Goal: Find contact information: Find contact information

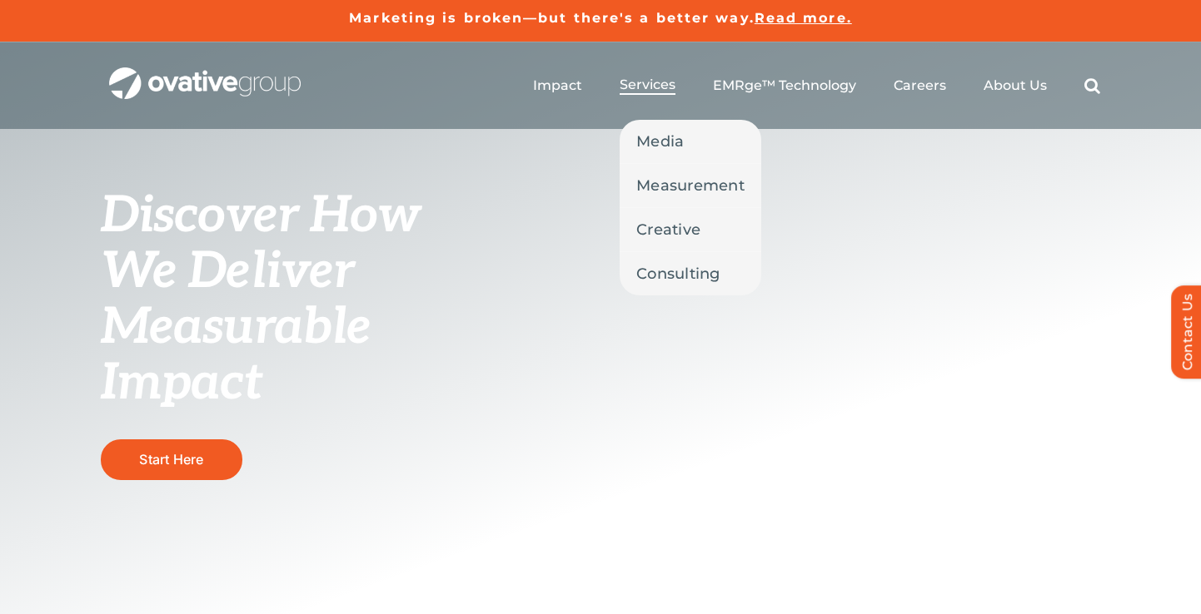
click at [655, 89] on span "Services" at bounding box center [647, 85] width 56 height 17
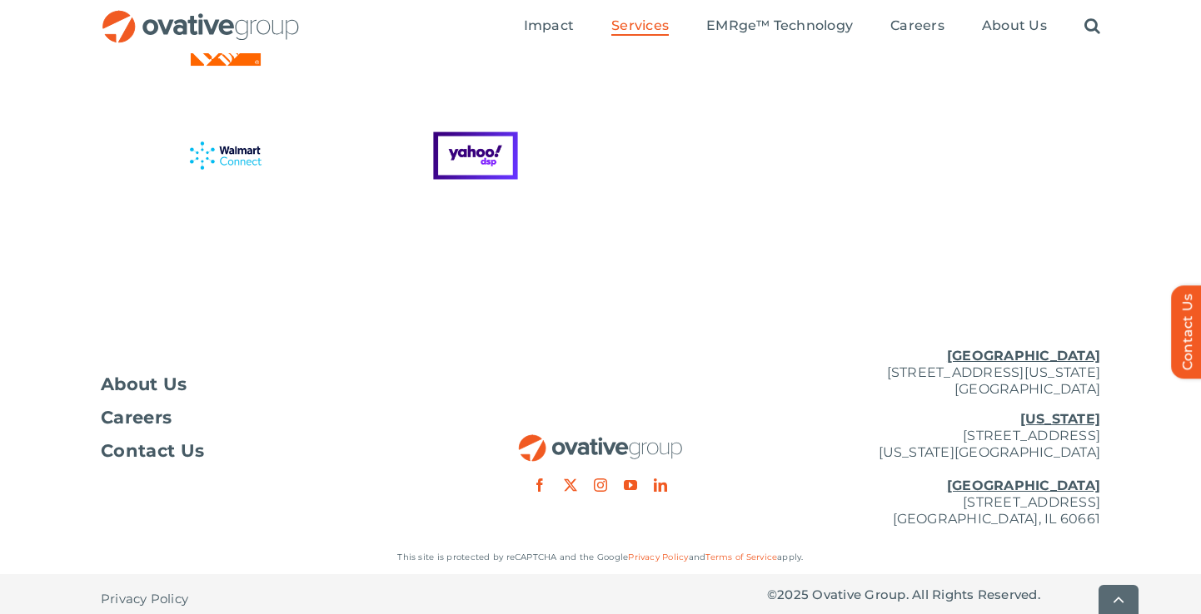
scroll to position [4666, 0]
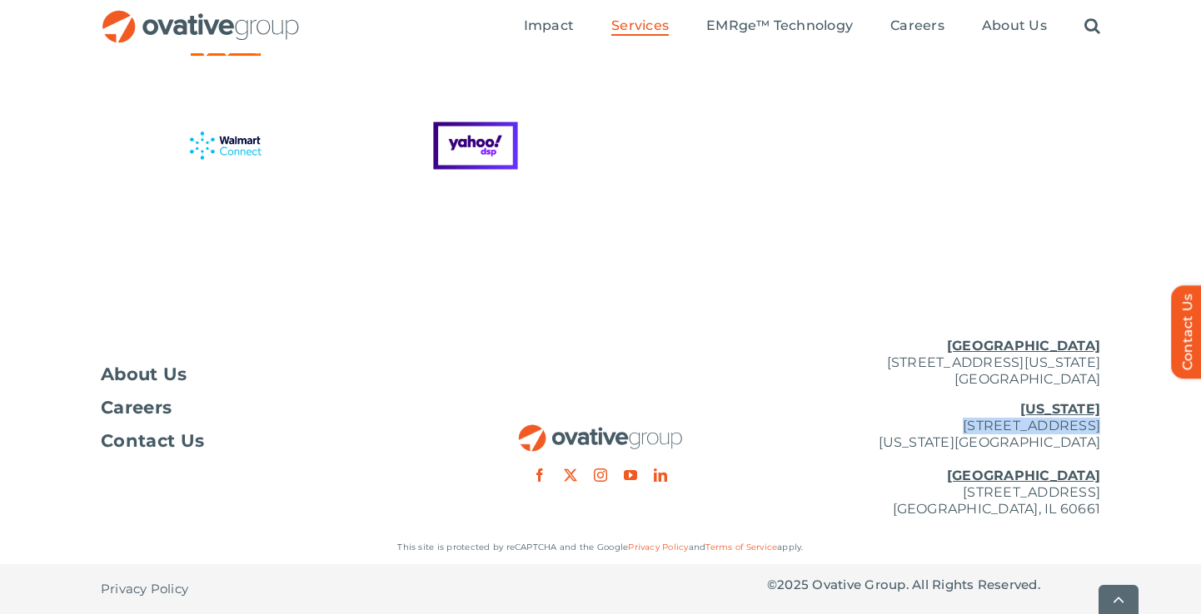
drag, startPoint x: 906, startPoint y: 423, endPoint x: 1017, endPoint y: 427, distance: 111.6
click at [1017, 427] on p "New York 254 Canal Street, Suite 5000 New York, NY 10013 Chicago 224 North Desp…" at bounding box center [933, 459] width 333 height 117
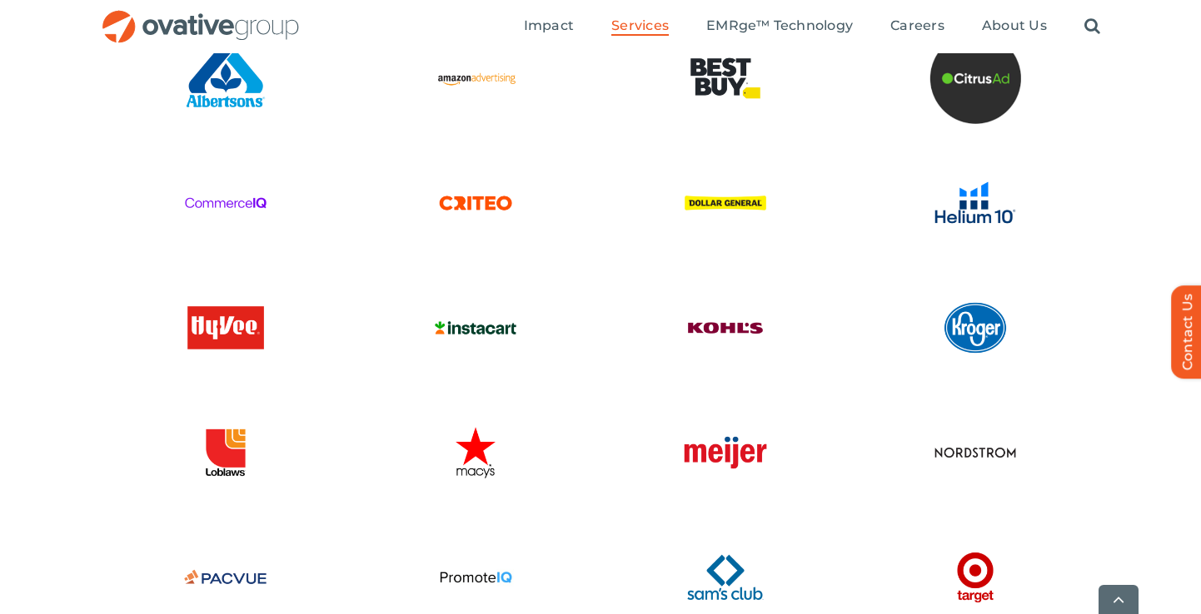
scroll to position [3983, 0]
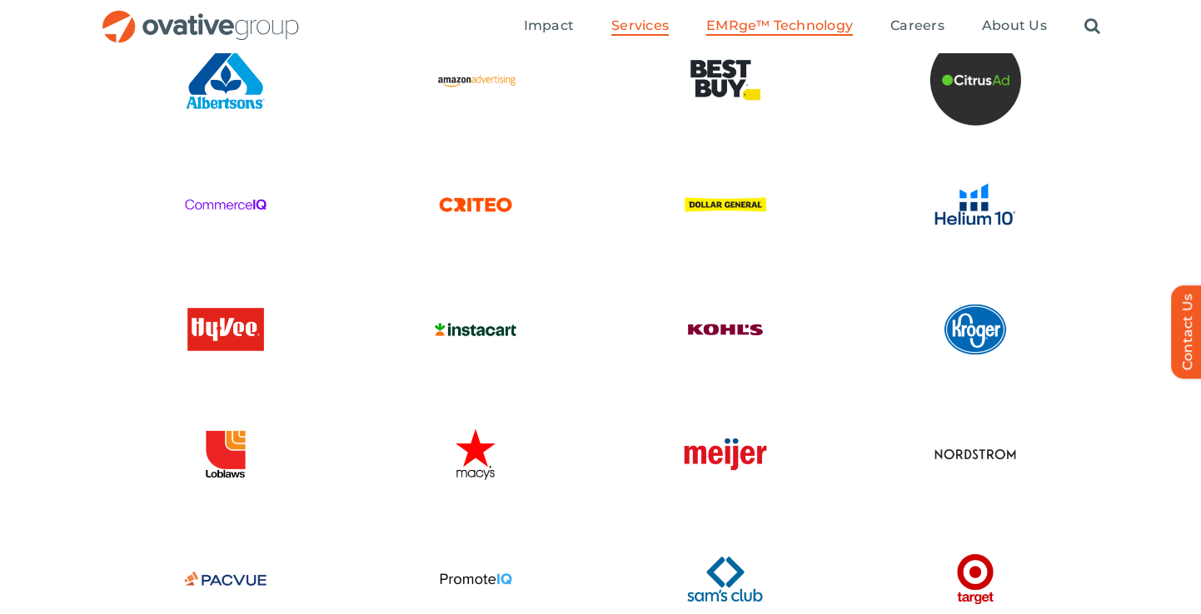
click at [773, 32] on span "EMRge™ Technology" at bounding box center [779, 25] width 147 height 17
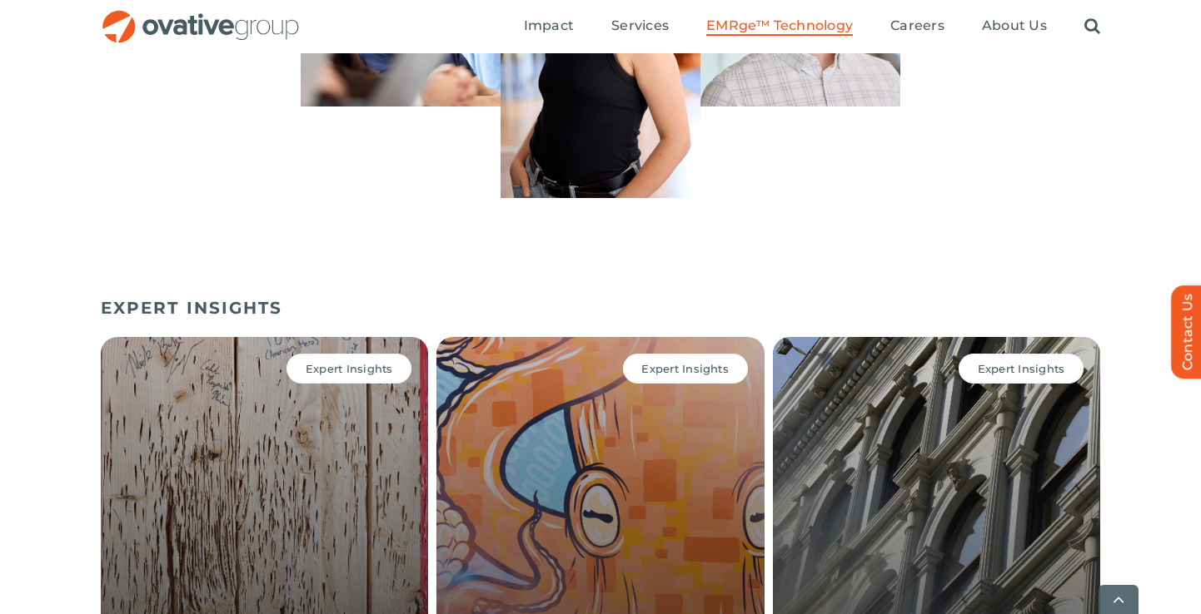
scroll to position [5210, 0]
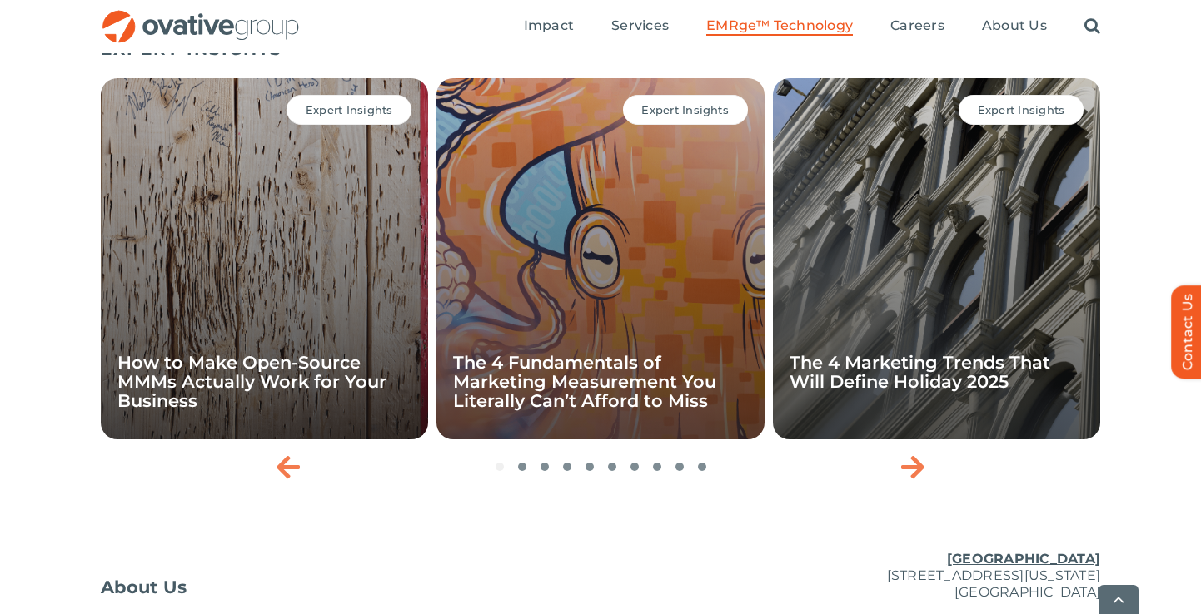
scroll to position [5730, 0]
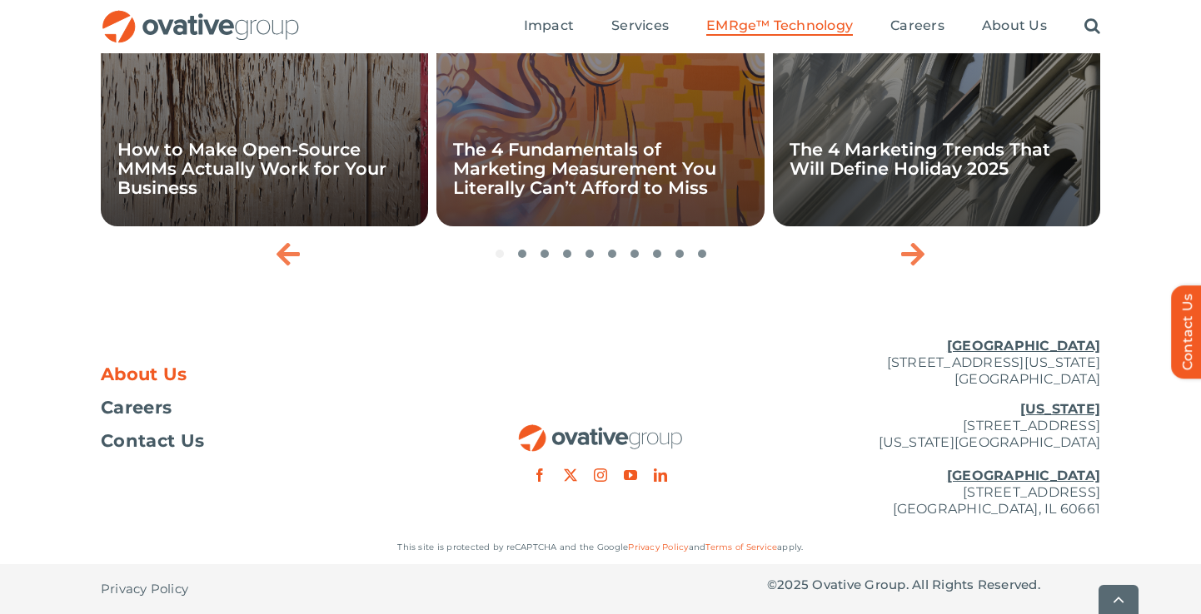
click at [158, 366] on span "About Us" at bounding box center [144, 374] width 87 height 17
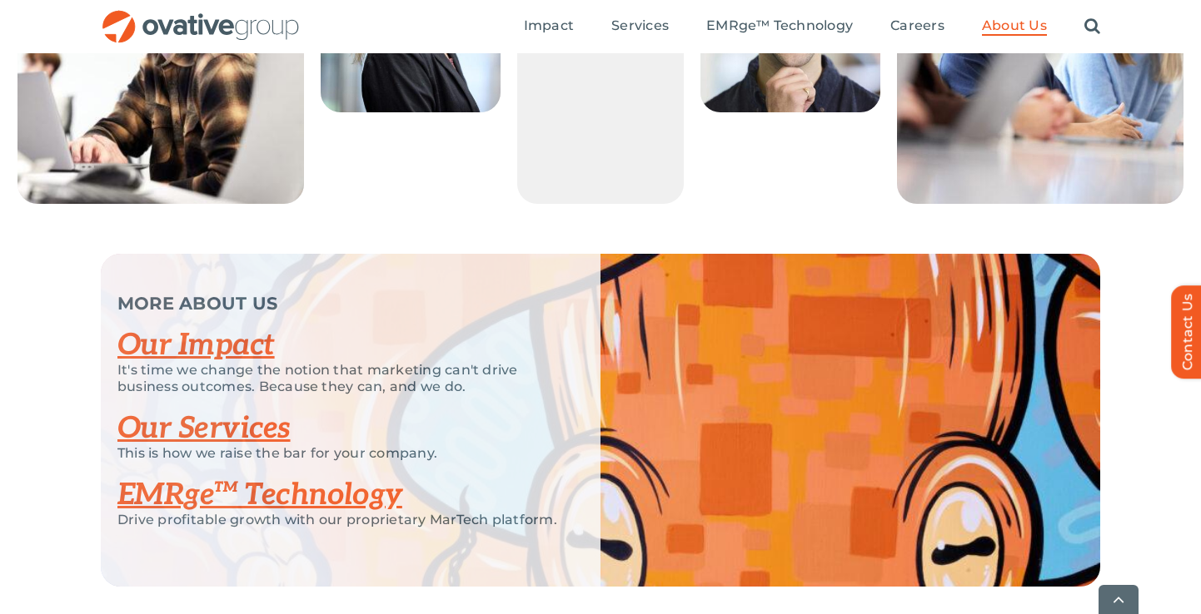
scroll to position [3668, 0]
